Goal: Find specific page/section: Find specific page/section

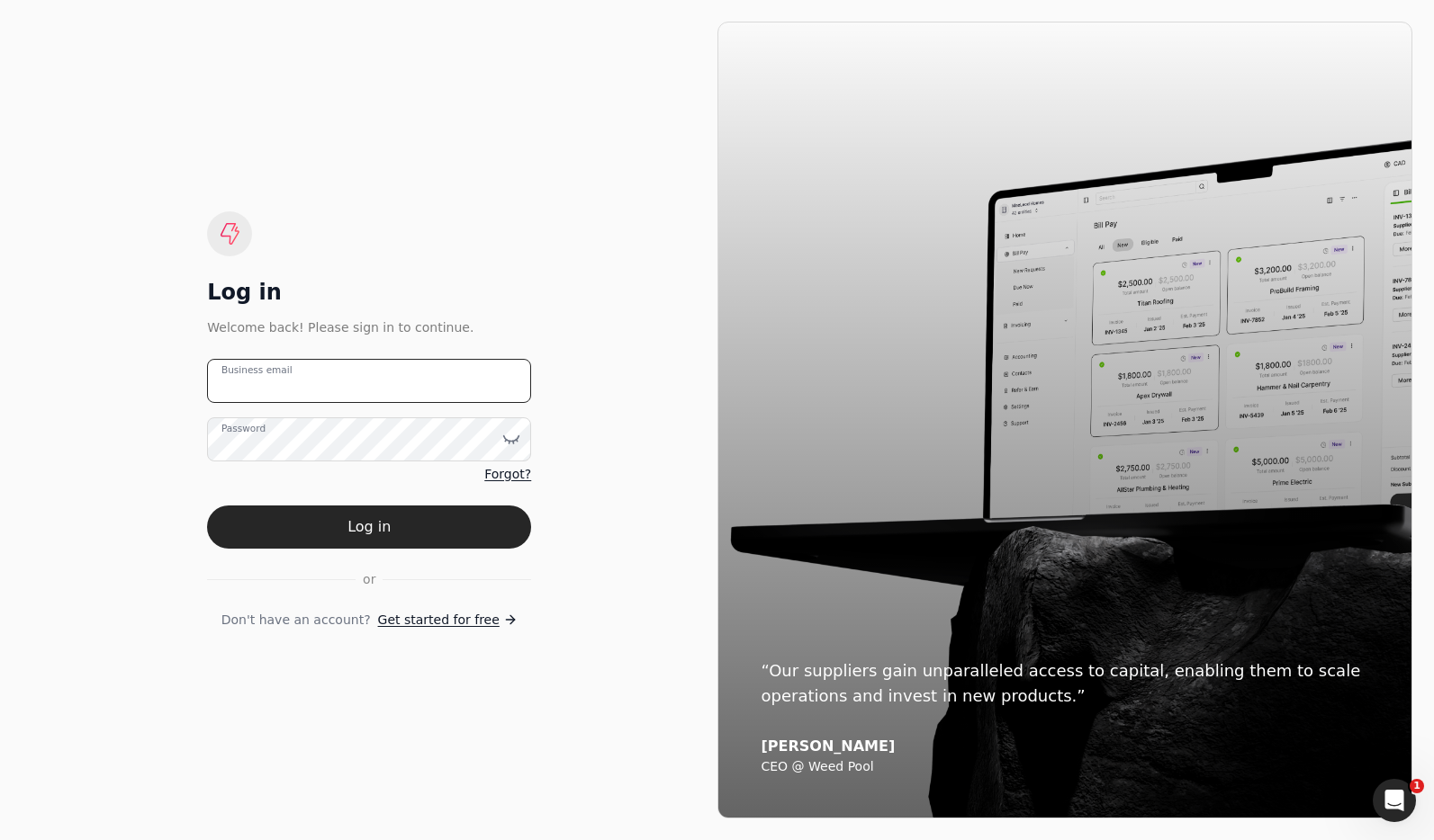
click at [443, 386] on email "Business email" at bounding box center [368, 381] width 324 height 44
type email "[EMAIL_ADDRESS][DOMAIN_NAME]"
drag, startPoint x: 463, startPoint y: 517, endPoint x: 494, endPoint y: 508, distance: 32.3
click at [464, 517] on button "Log in" at bounding box center [368, 527] width 324 height 43
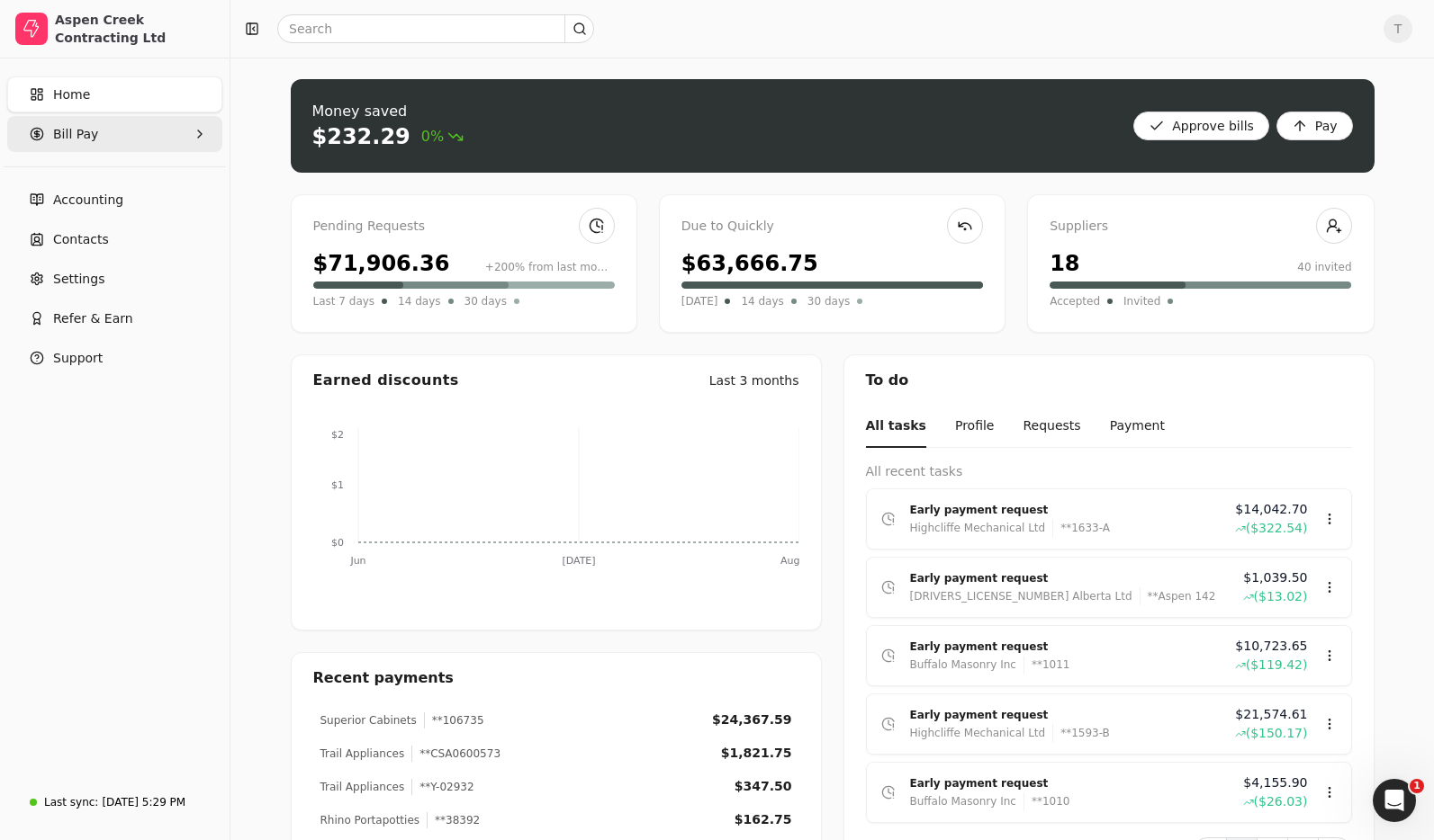
drag, startPoint x: 73, startPoint y: 137, endPoint x: 77, endPoint y: 145, distance: 8.9
click at [73, 137] on span "Bill Pay" at bounding box center [76, 134] width 45 height 19
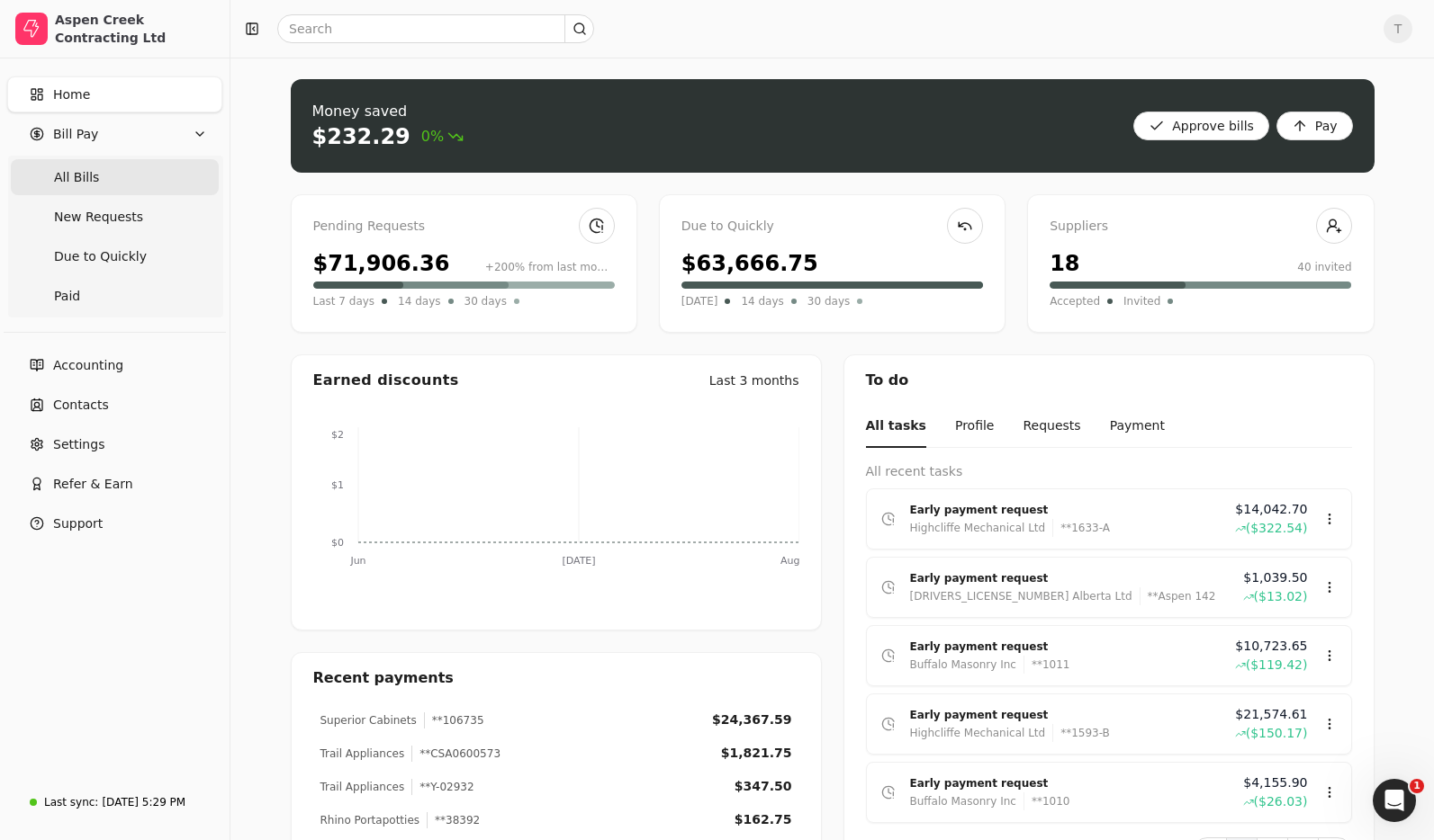
click at [109, 179] on Bills "All Bills" at bounding box center [114, 178] width 208 height 36
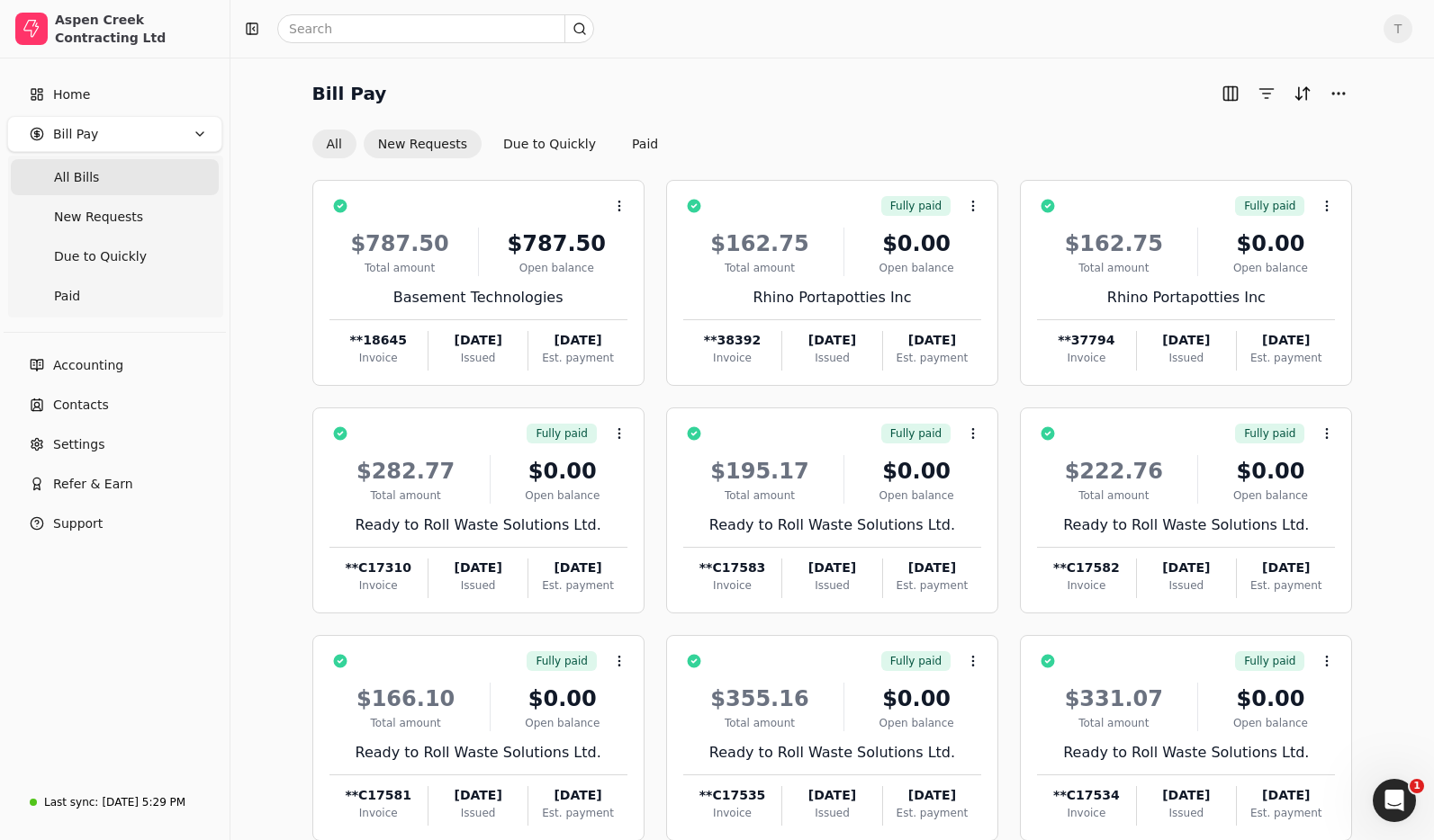
drag, startPoint x: 438, startPoint y: 140, endPoint x: 470, endPoint y: 140, distance: 32.0
click at [438, 140] on button "New Requests" at bounding box center [422, 144] width 118 height 29
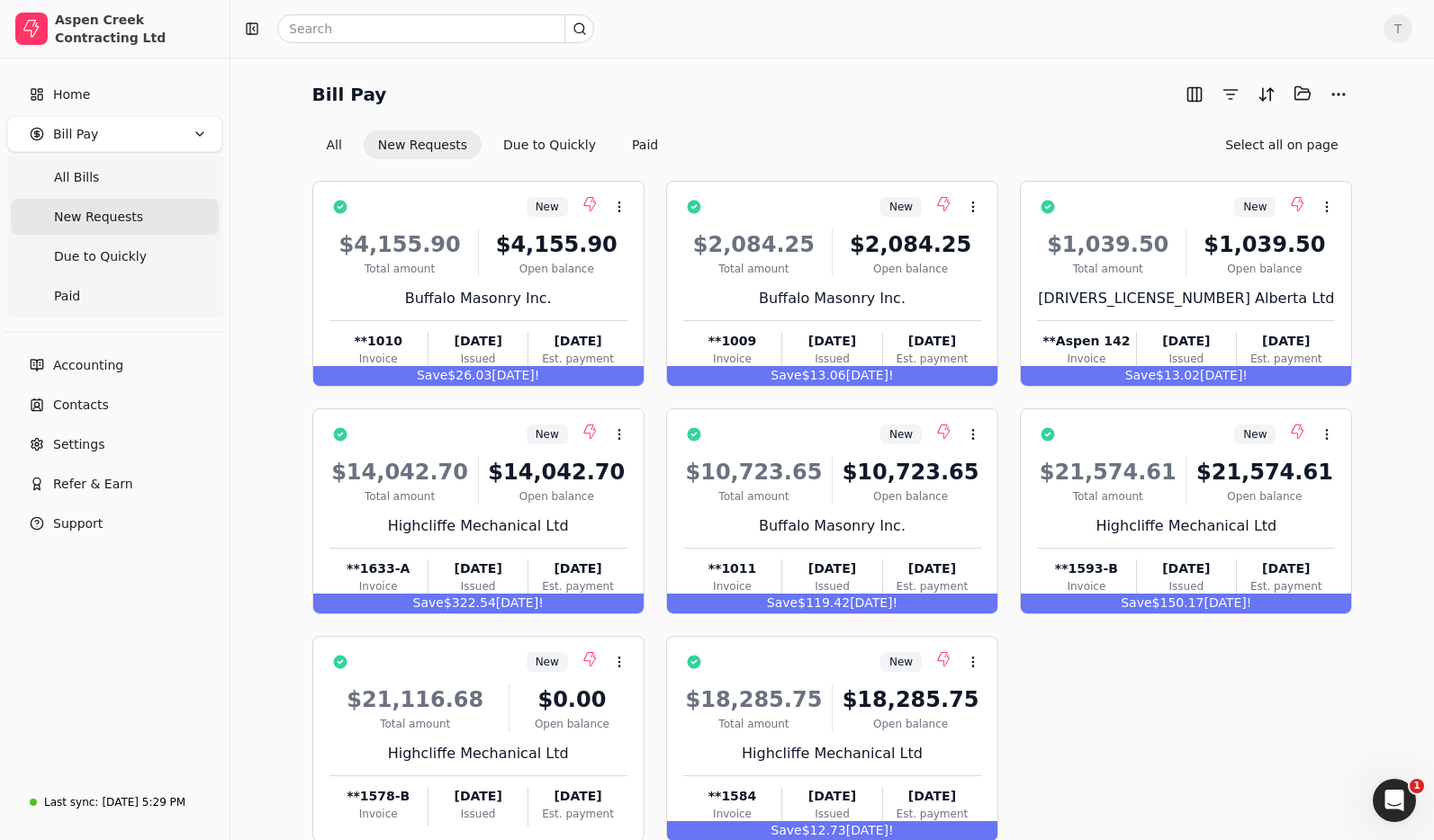
drag, startPoint x: 109, startPoint y: 169, endPoint x: 348, endPoint y: 179, distance: 239.2
click at [109, 169] on Bills "All Bills" at bounding box center [114, 178] width 208 height 36
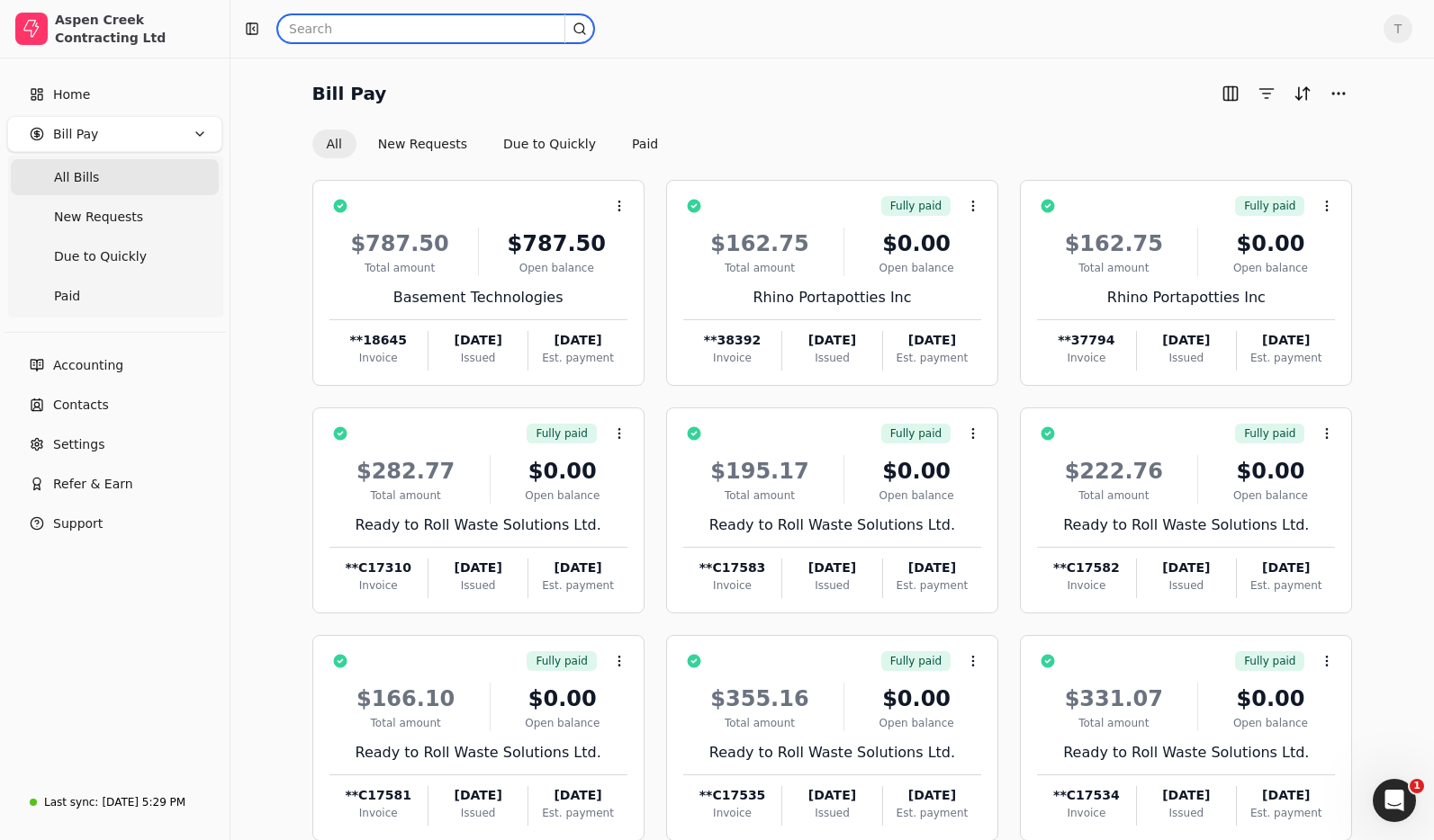
click at [399, 22] on input "text" at bounding box center [436, 29] width 317 height 29
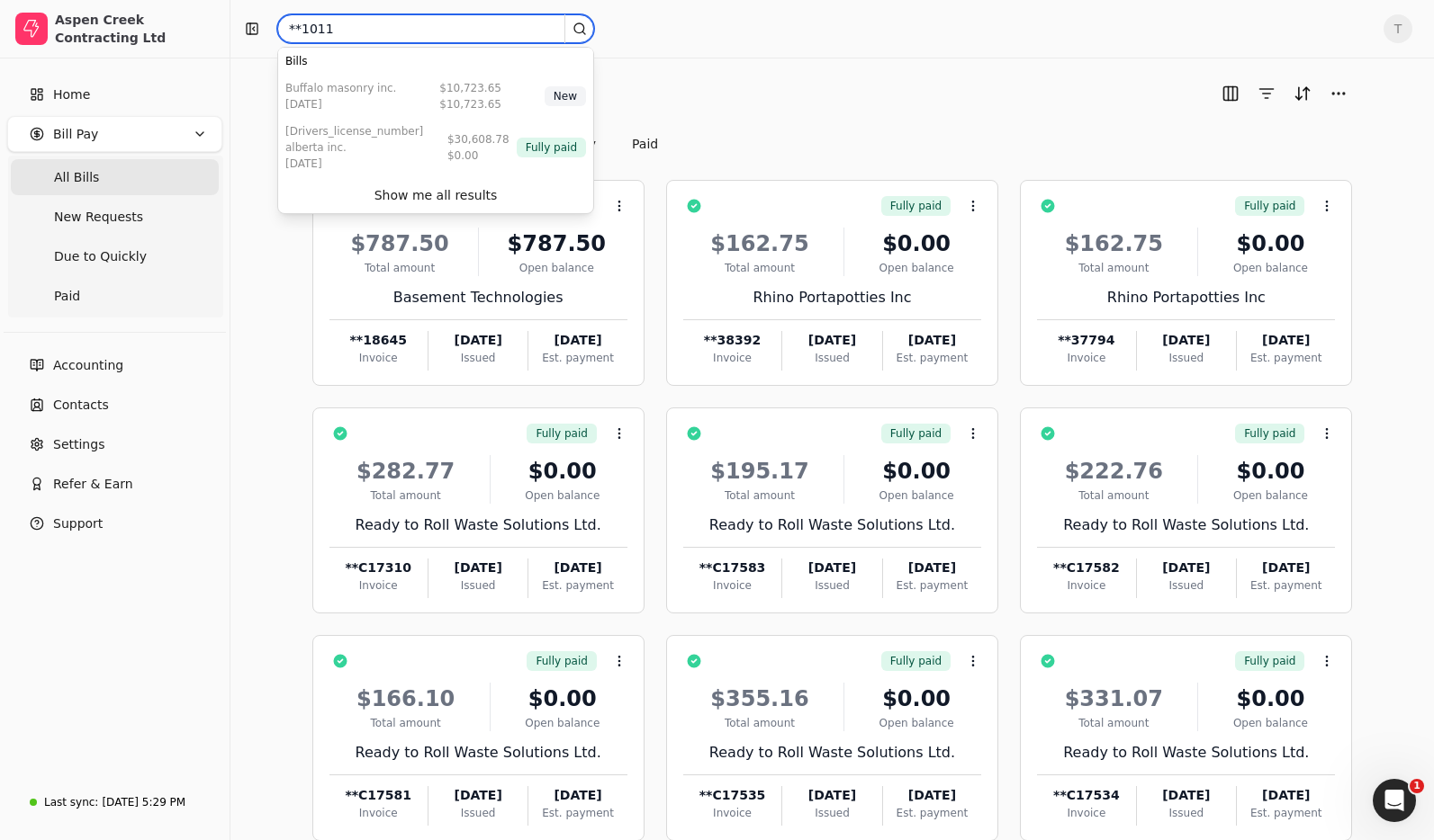
type input "**1011"
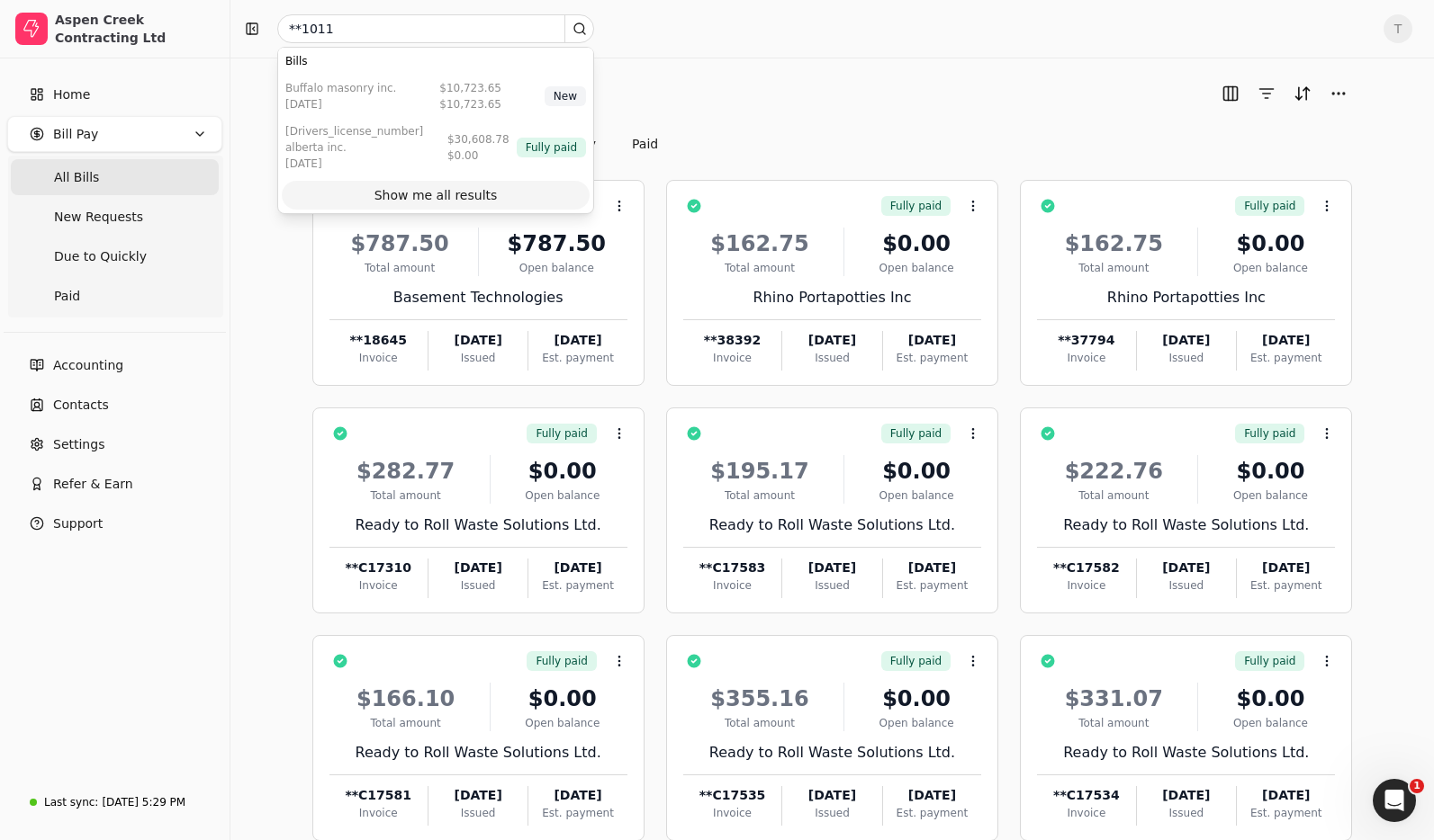
click at [485, 187] on div "Show me all results" at bounding box center [436, 196] width 123 height 19
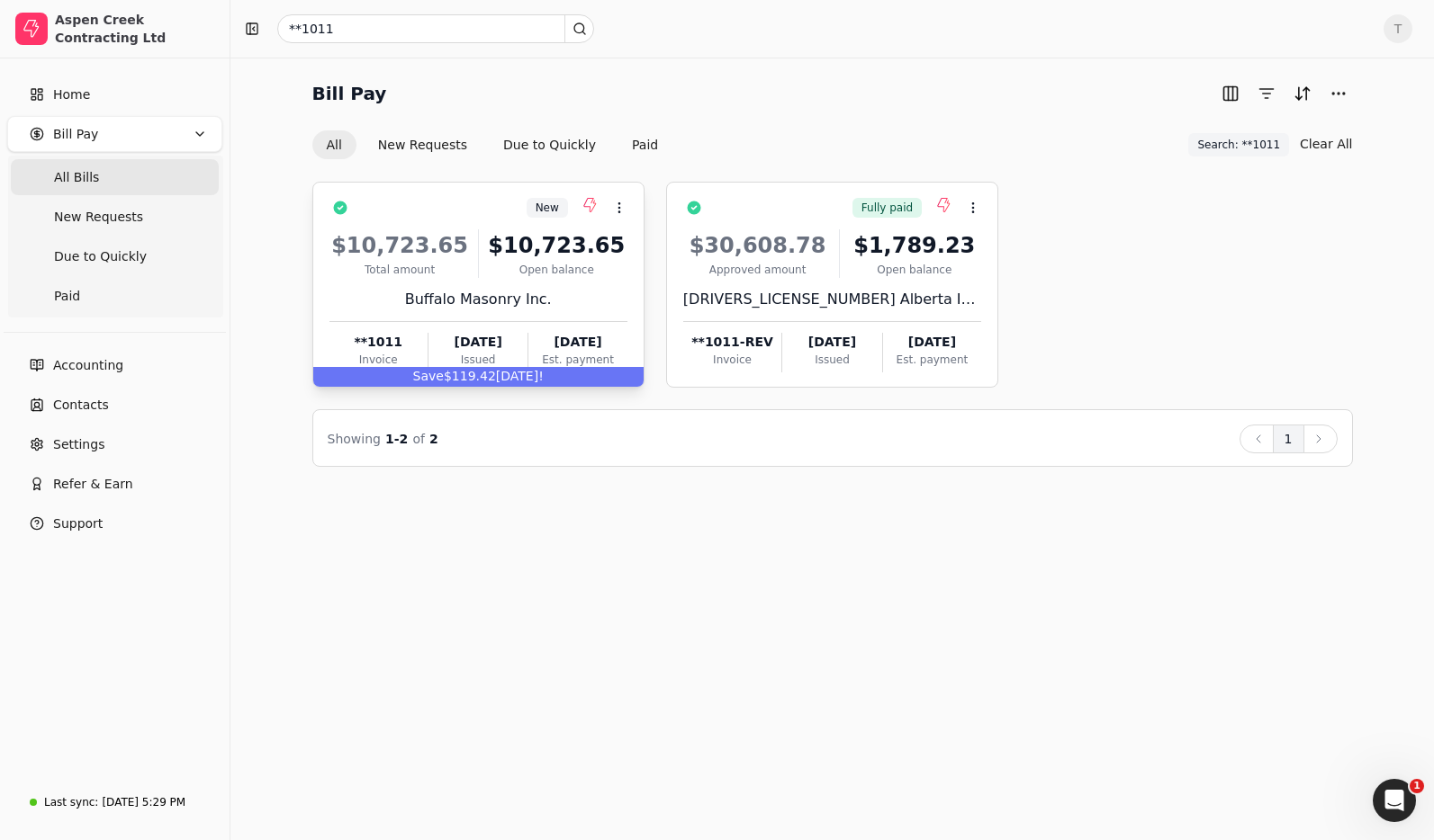
click at [492, 209] on div "New Context Menu Button" at bounding box center [490, 208] width 273 height 31
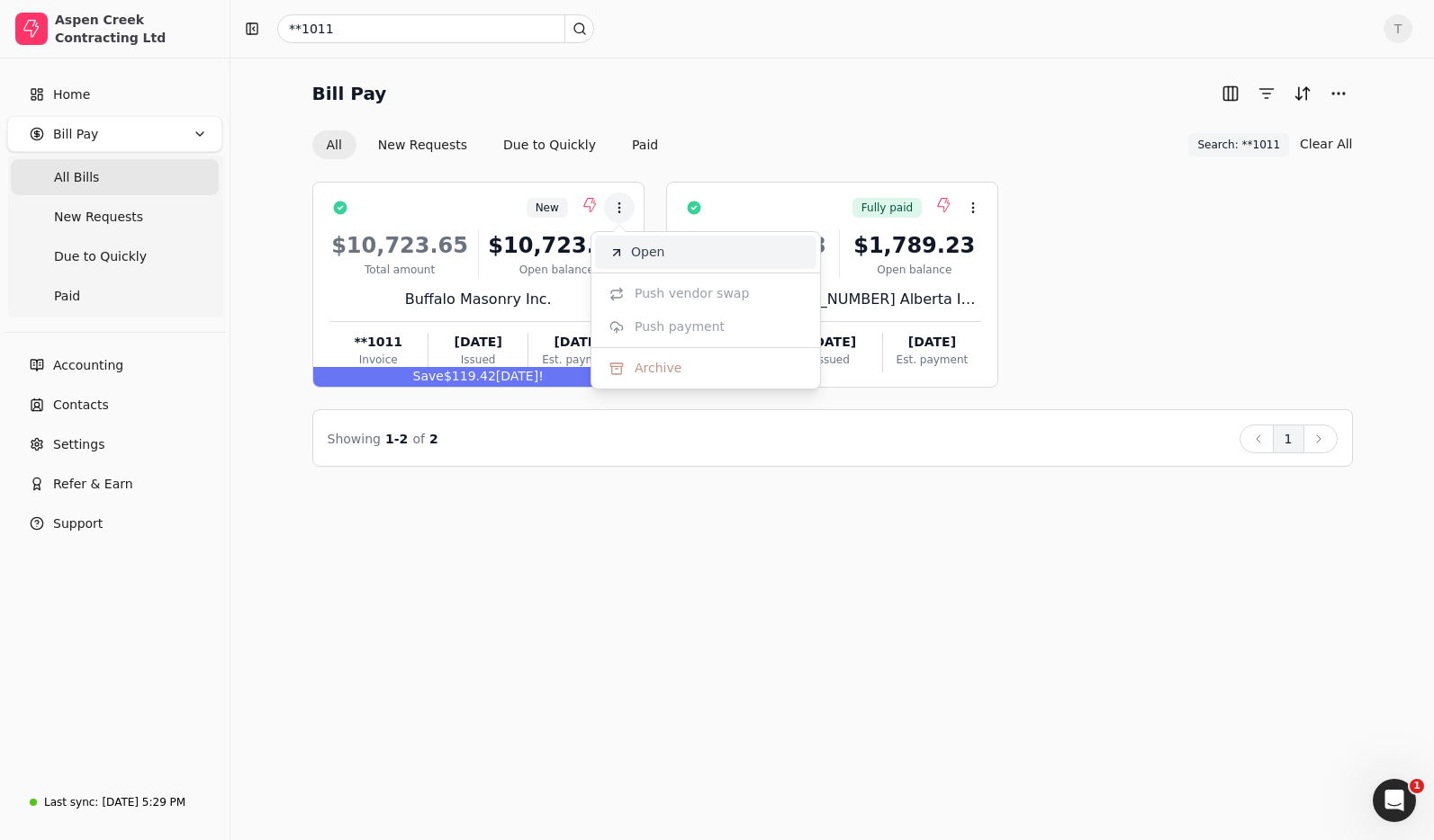
click at [702, 256] on li "Open" at bounding box center [705, 252] width 221 height 34
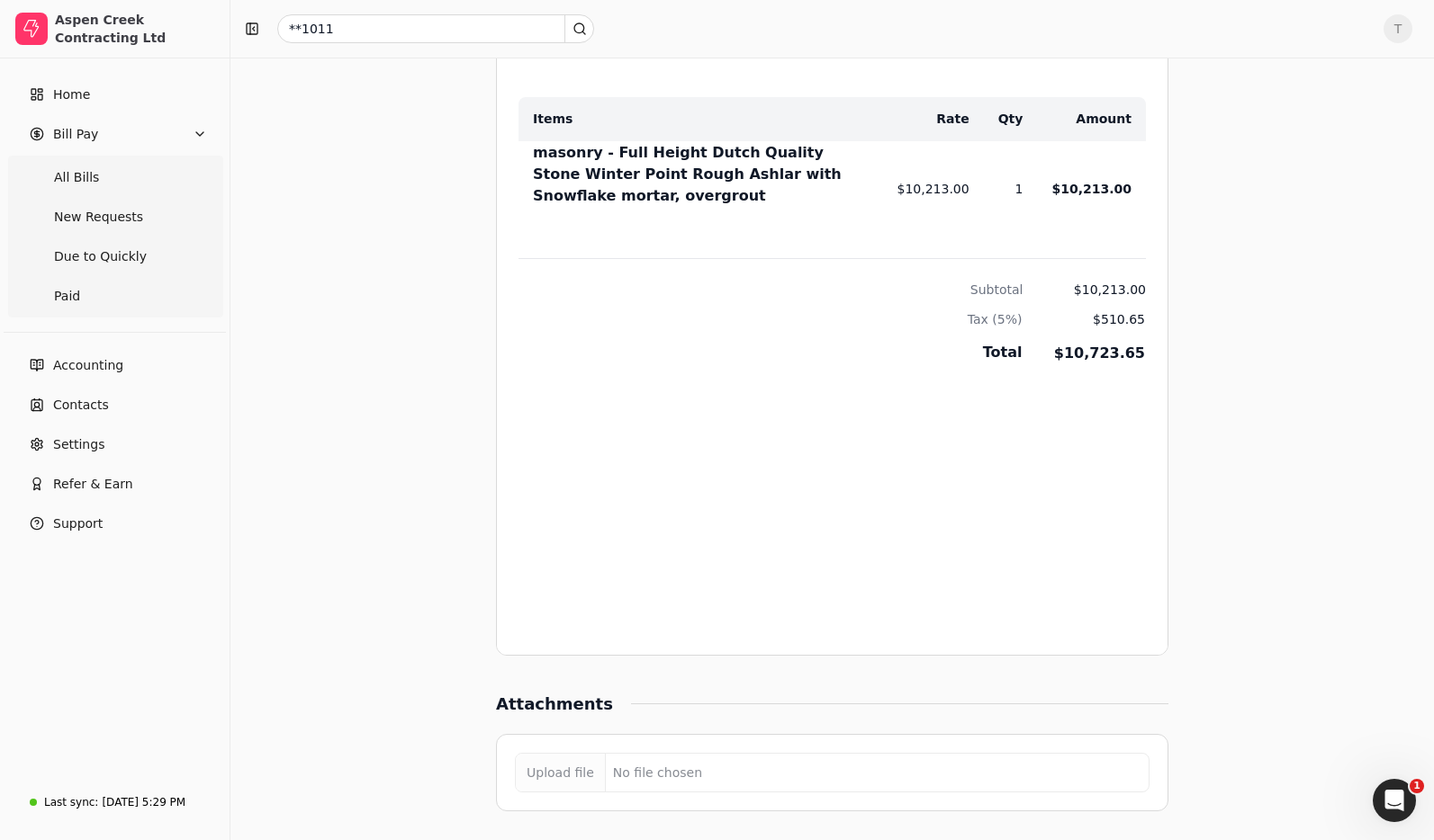
scroll to position [1386, 0]
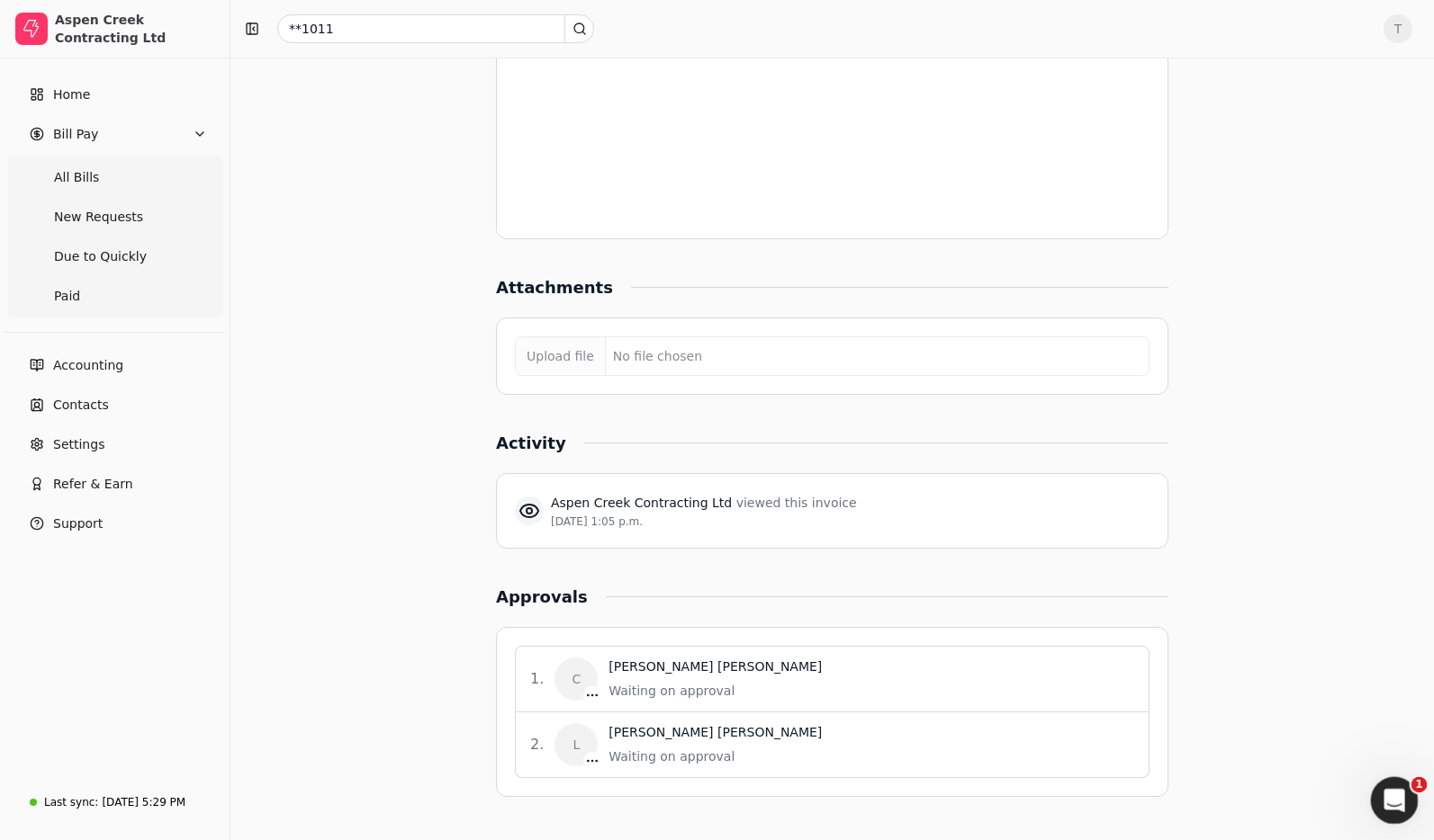
click at [1385, 795] on icon "Open Intercom Messenger" at bounding box center [1391, 798] width 30 height 30
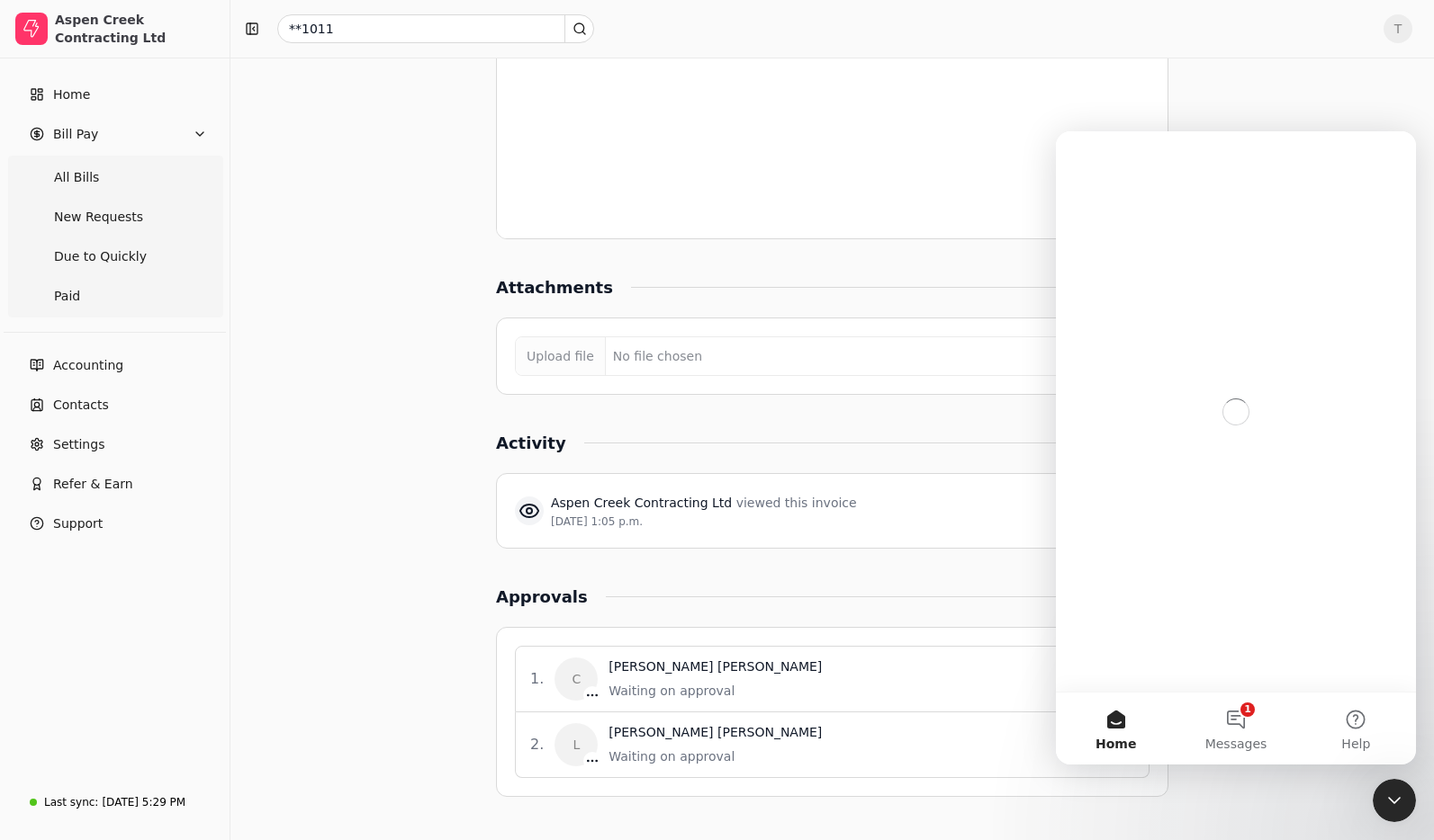
scroll to position [0, 0]
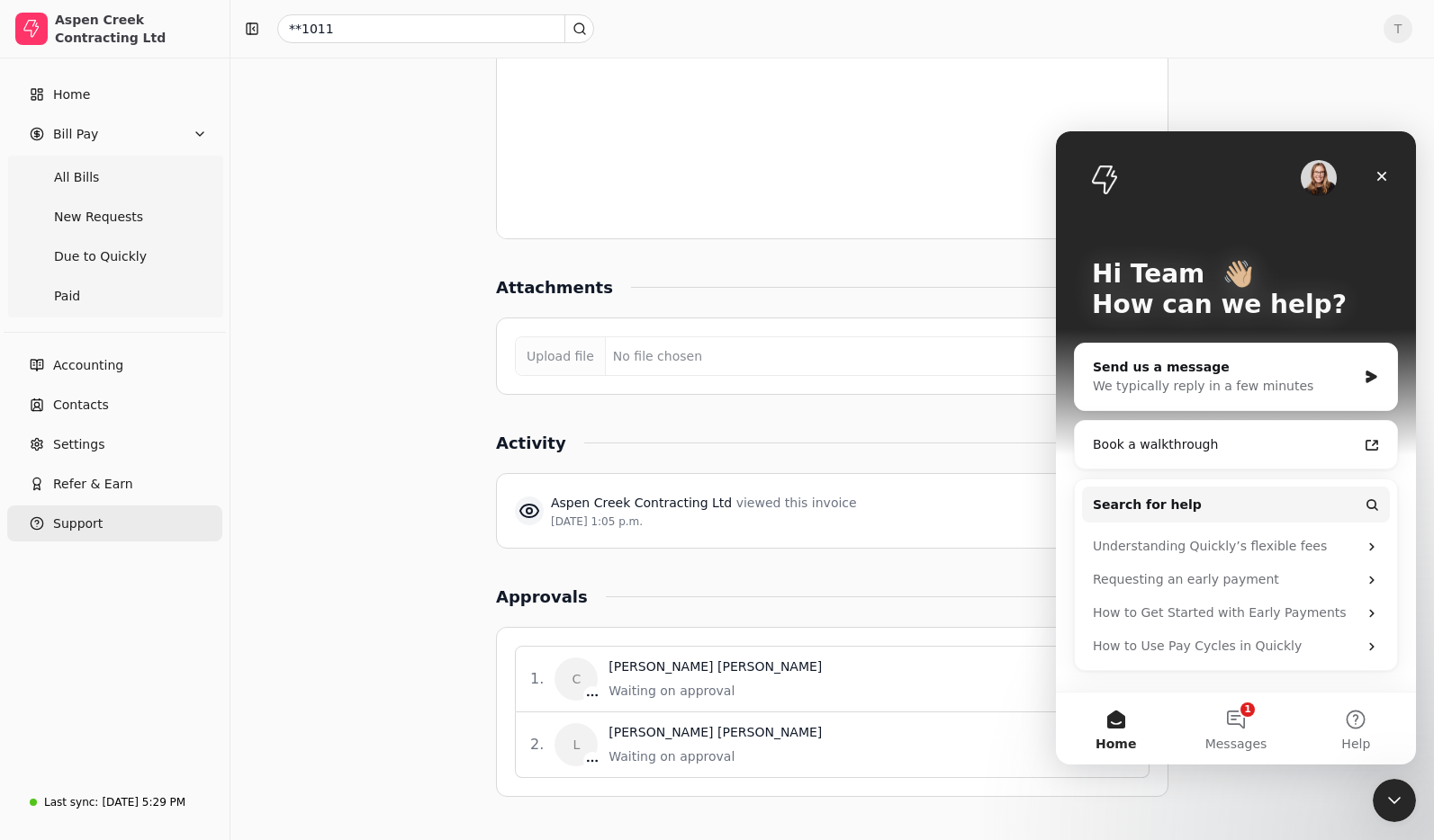
click at [73, 517] on span "Support" at bounding box center [78, 524] width 50 height 19
click at [1379, 185] on div "Close" at bounding box center [1381, 177] width 33 height 33
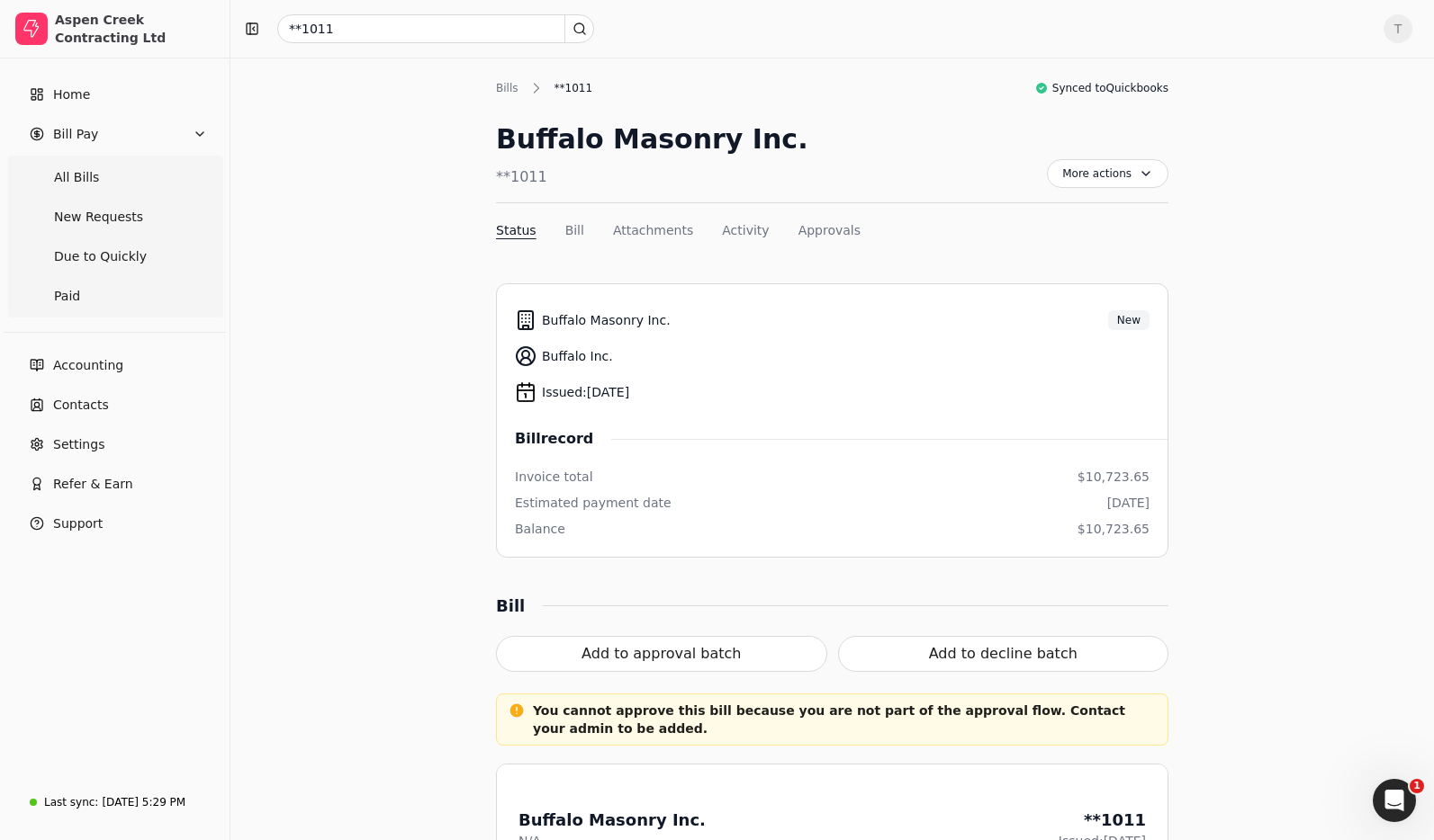
click at [1397, 34] on span "T" at bounding box center [1398, 29] width 29 height 29
click at [1277, 132] on span "Sign Out" at bounding box center [1274, 135] width 54 height 19
